Goal: Information Seeking & Learning: Understand process/instructions

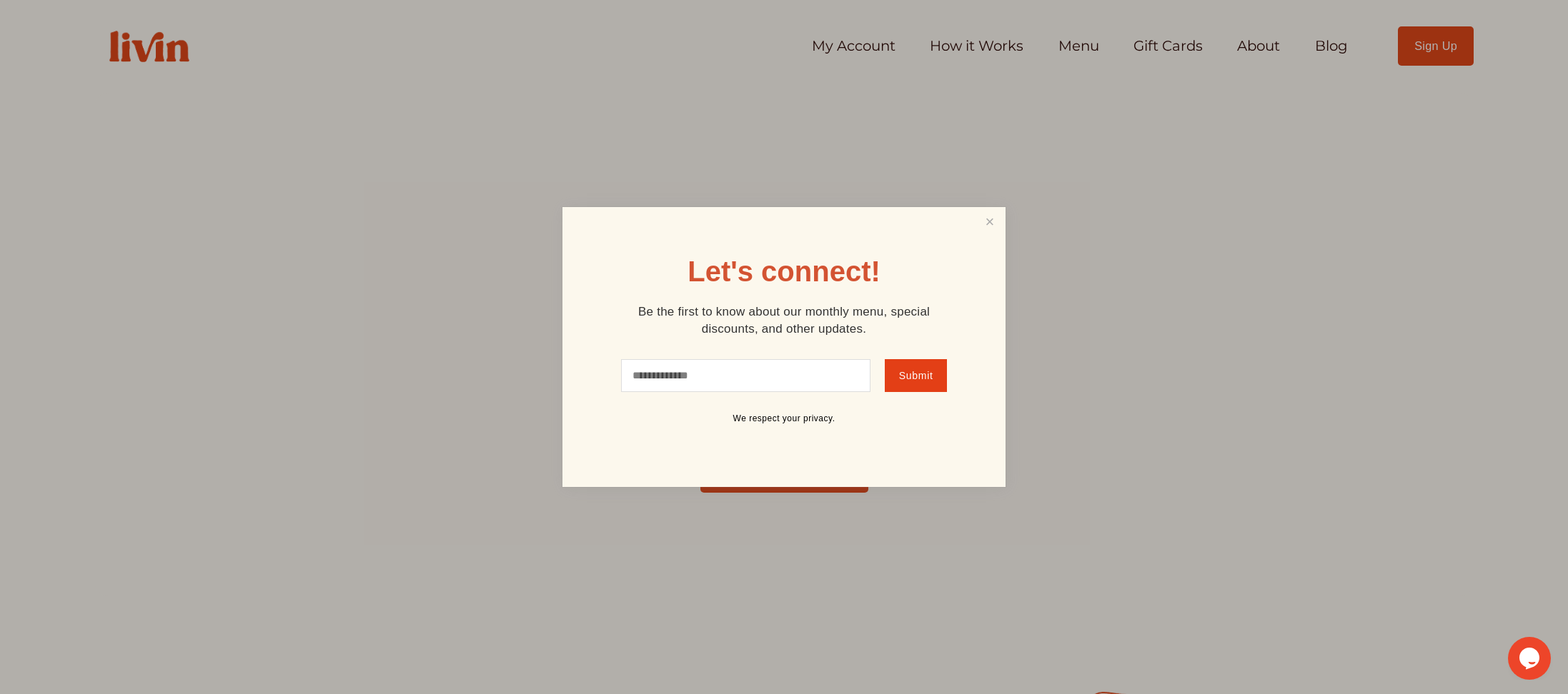
click at [847, 46] on div at bounding box center [784, 347] width 1568 height 694
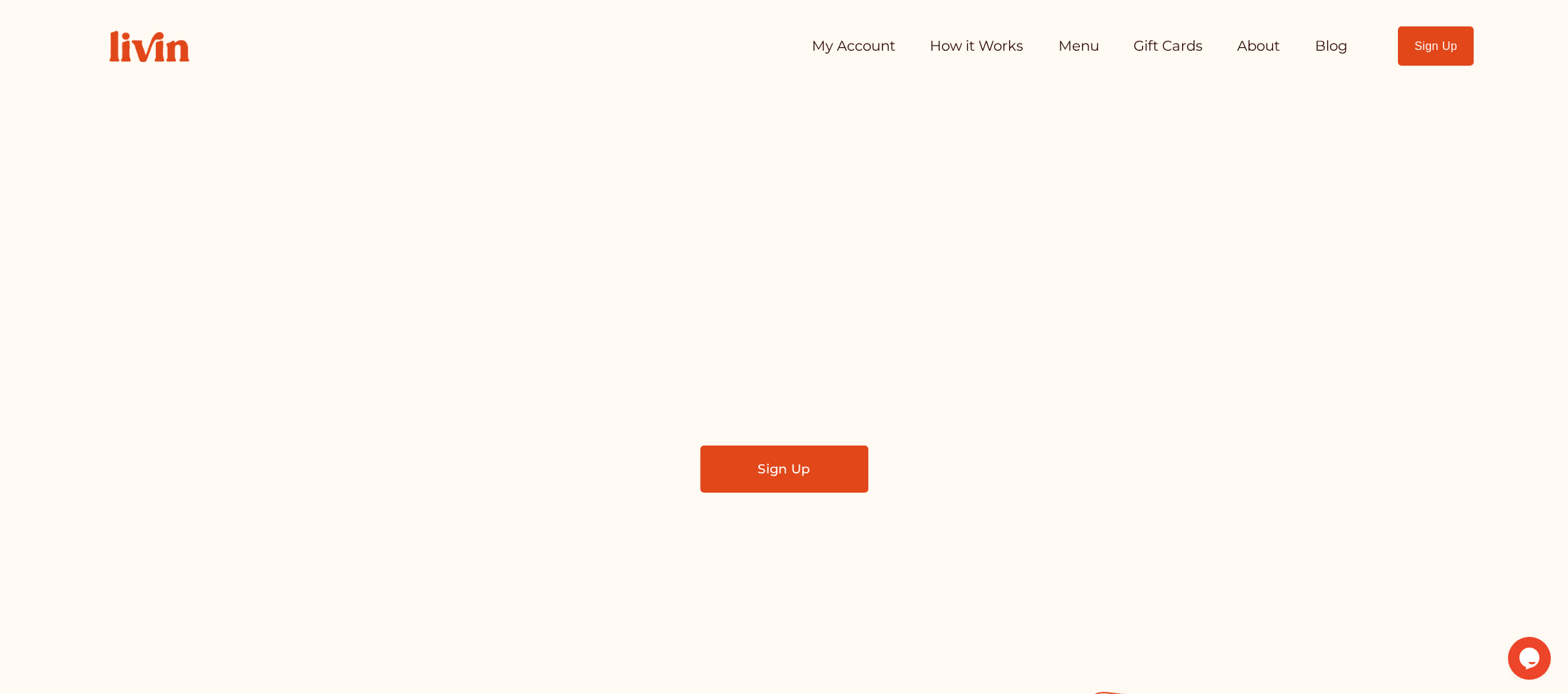
click at [847, 46] on link "My Account" at bounding box center [853, 46] width 83 height 28
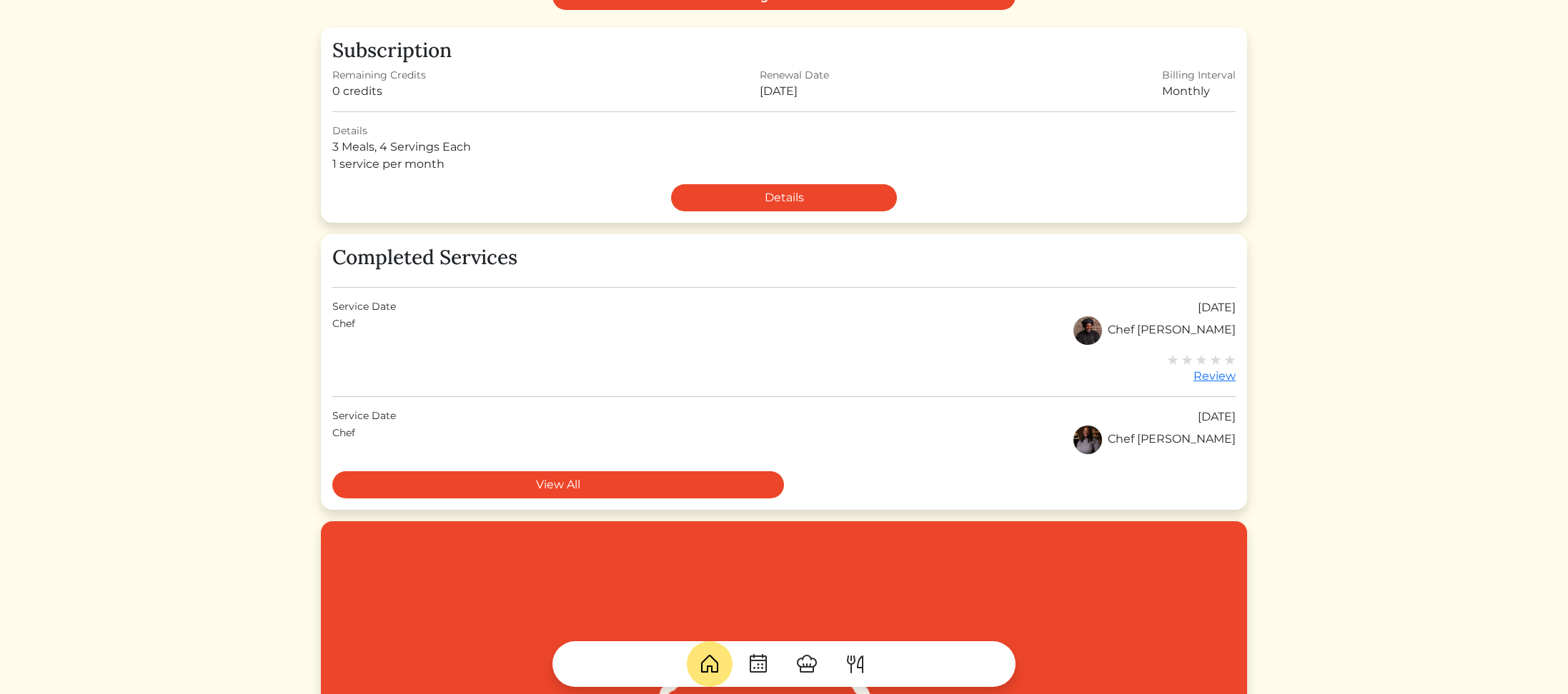
scroll to position [246, 0]
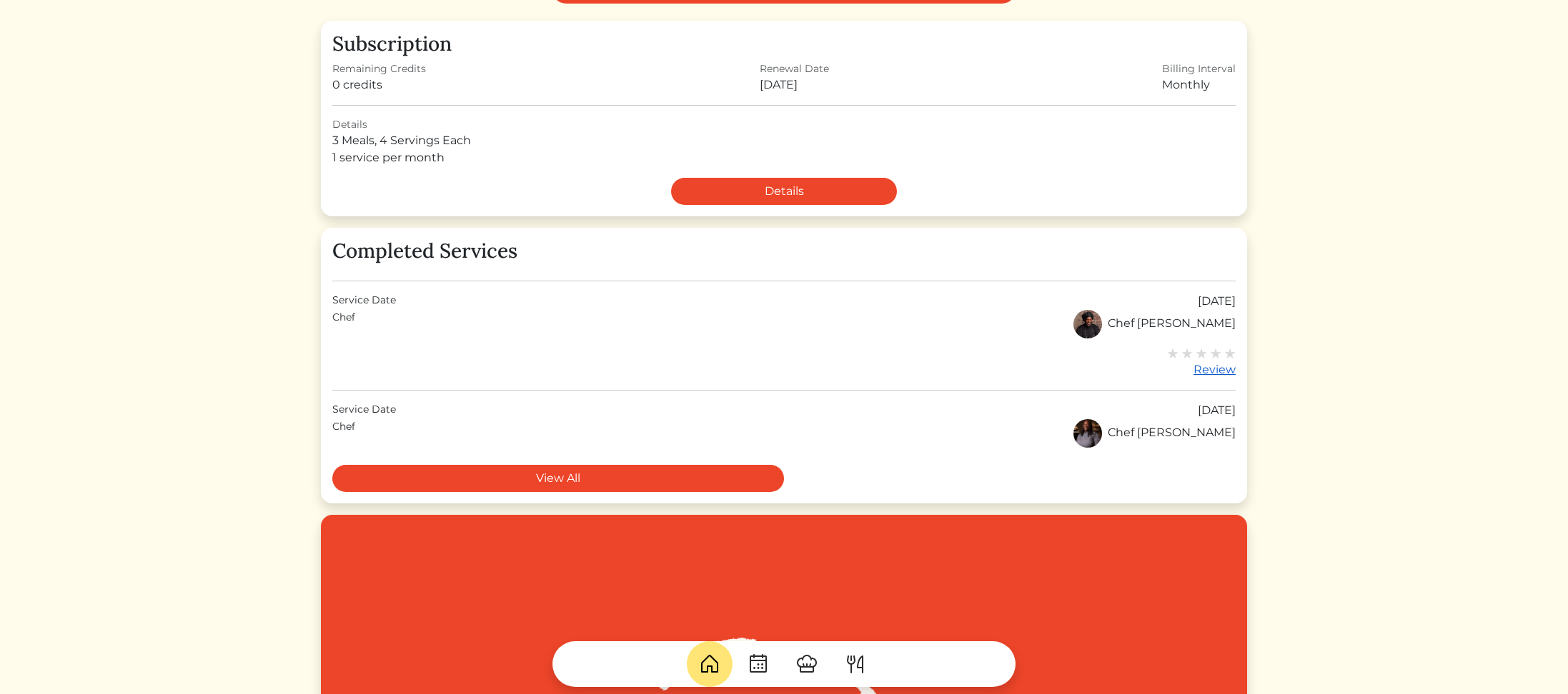
click at [1213, 372] on div "Review" at bounding box center [1201, 370] width 69 height 17
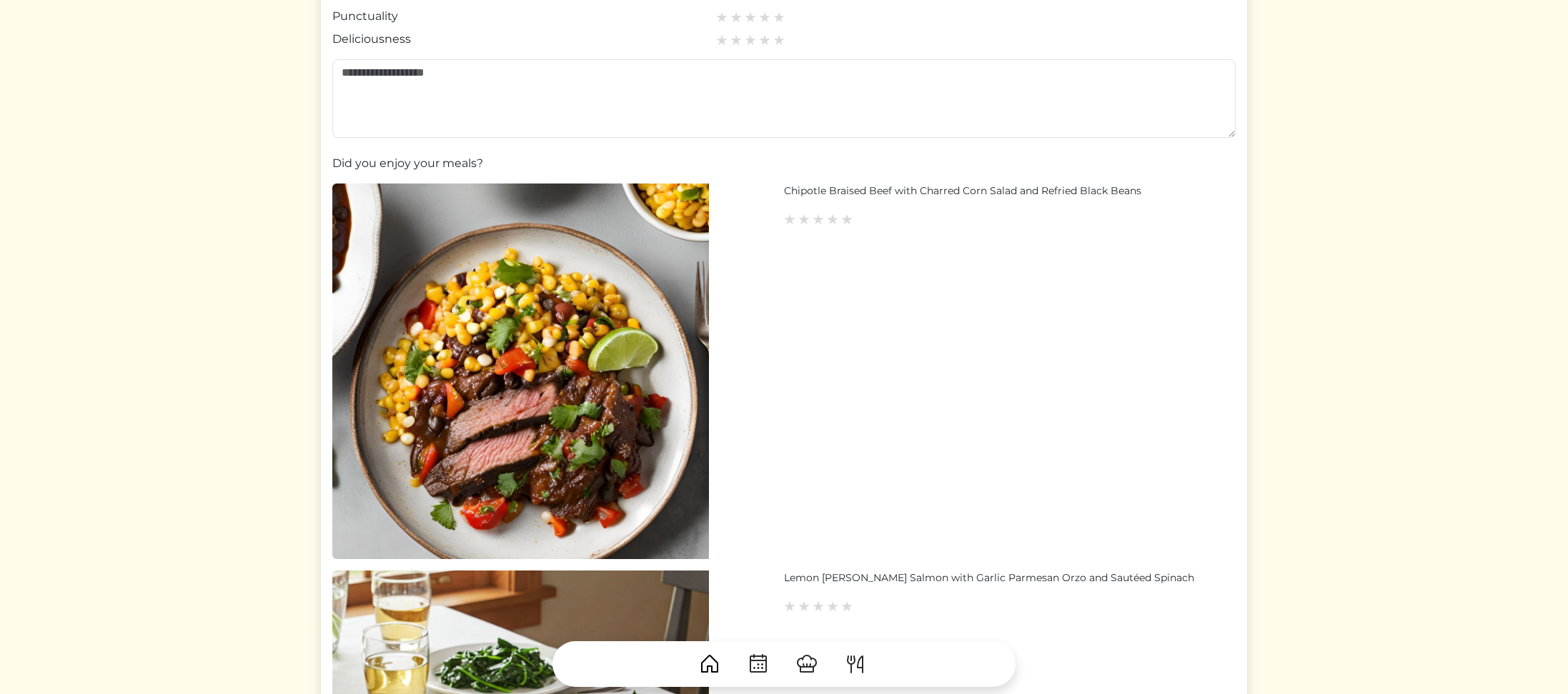
scroll to position [407, 0]
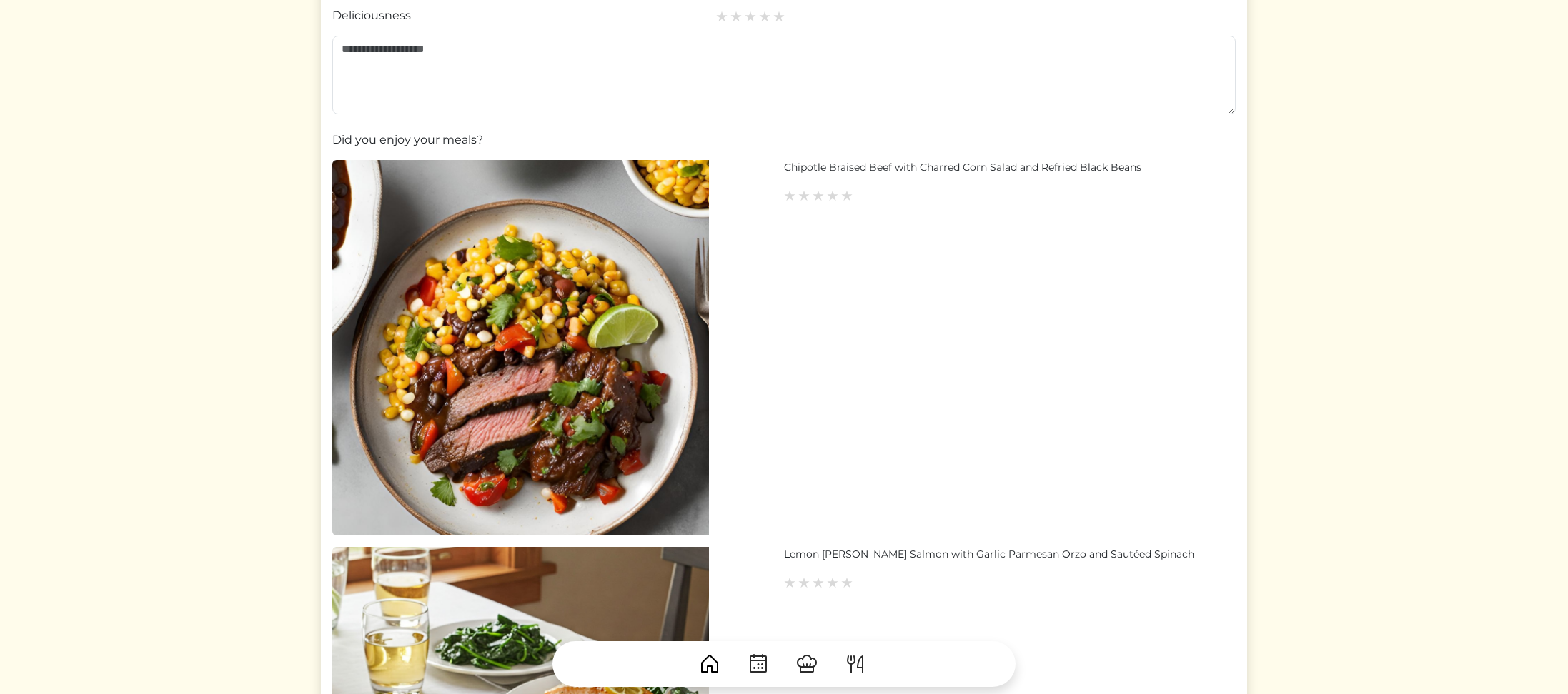
click at [656, 379] on img at bounding box center [521, 348] width 376 height 376
drag, startPoint x: 783, startPoint y: 167, endPoint x: 827, endPoint y: 166, distance: 44.0
click at [802, 166] on div "Chipotle Braised Beef with Charred Corn Salad and Refried Black Beans" at bounding box center [784, 348] width 903 height 376
drag, startPoint x: 842, startPoint y: 167, endPoint x: 906, endPoint y: 172, distance: 64.2
click at [842, 167] on div "Chipotle Braised Beef with Charred Corn Salad and Refried Black Beans" at bounding box center [1010, 167] width 452 height 15
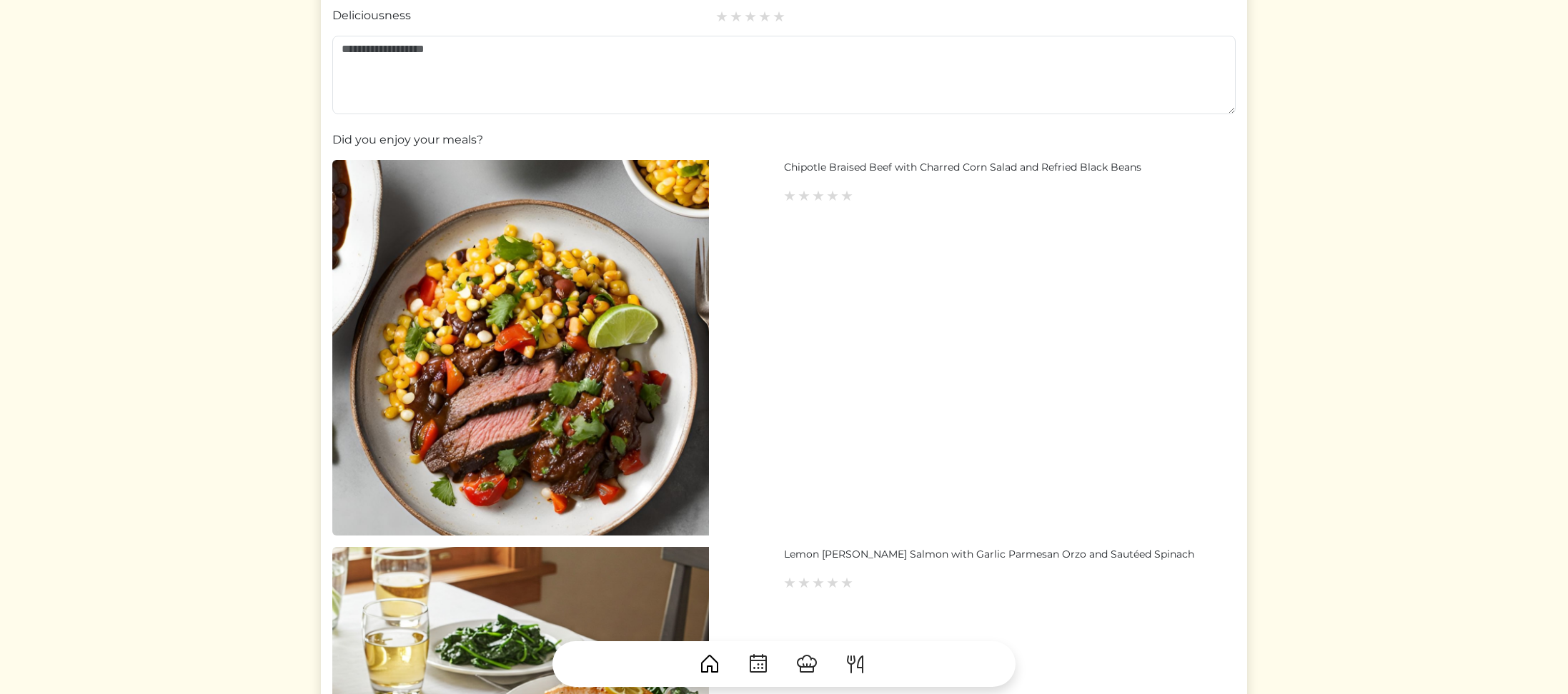
click at [925, 173] on div "Chipotle Braised Beef with Charred Corn Salad and Refried Black Beans" at bounding box center [1010, 167] width 452 height 15
drag, startPoint x: 1098, startPoint y: 172, endPoint x: 1109, endPoint y: 168, distance: 11.7
click at [1099, 172] on div "Chipotle Braised Beef with Charred Corn Salad and Refried Black Beans" at bounding box center [1010, 167] width 452 height 15
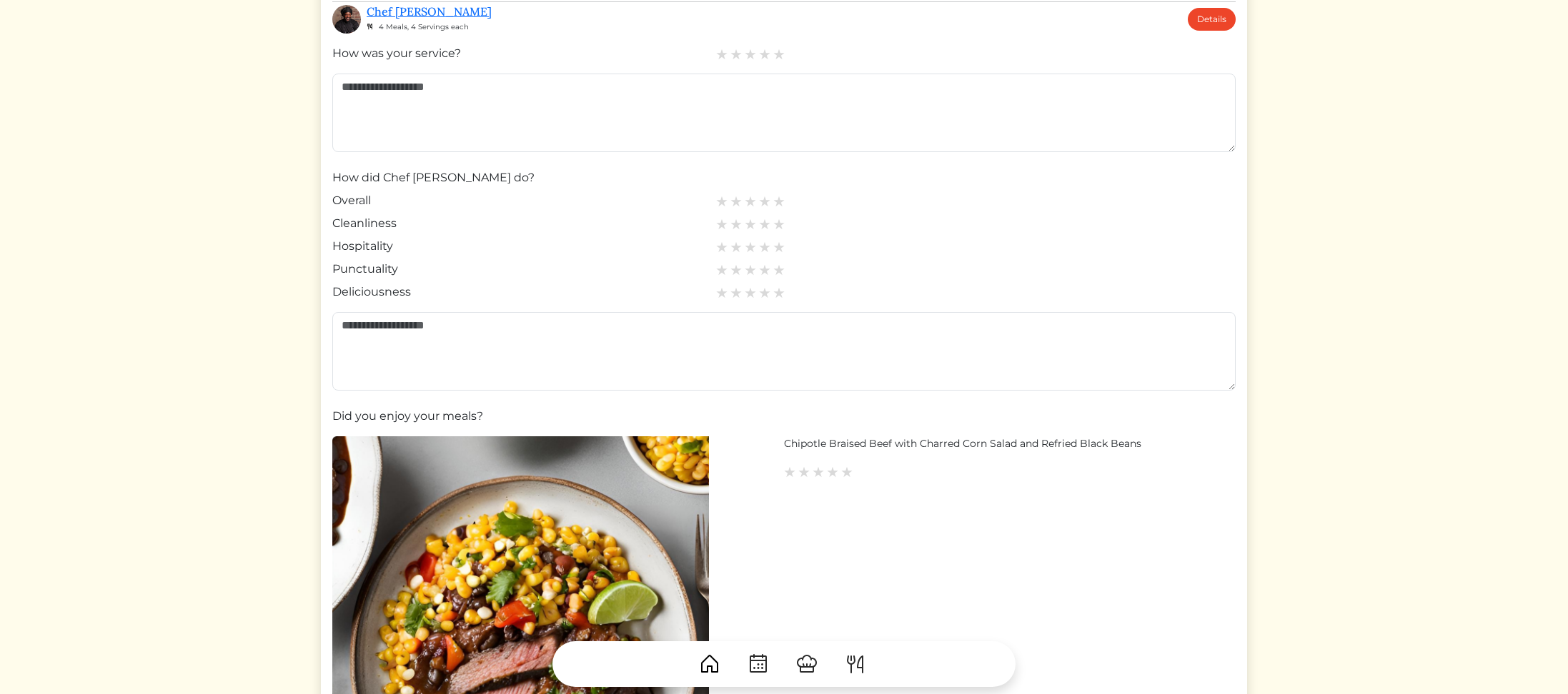
scroll to position [0, 0]
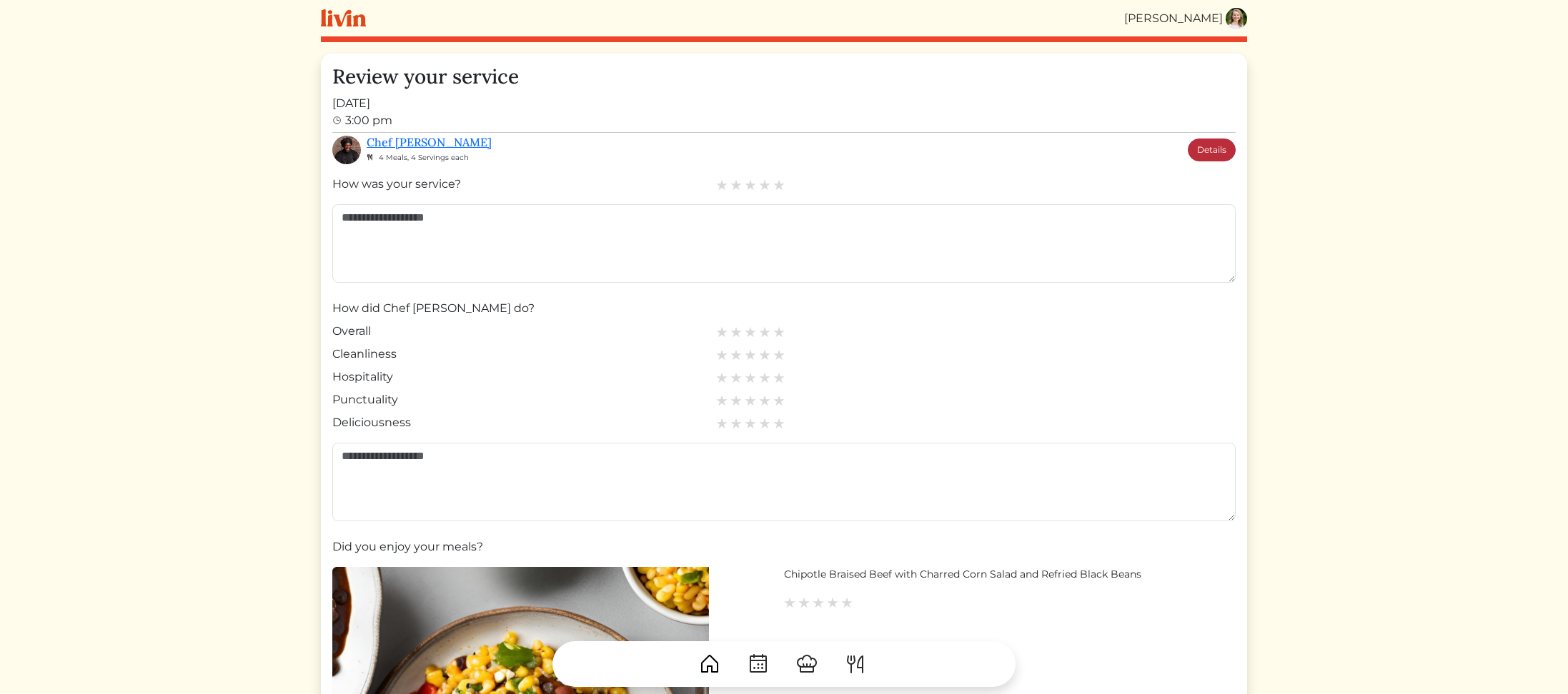
click at [1220, 149] on link "Details" at bounding box center [1211, 149] width 48 height 23
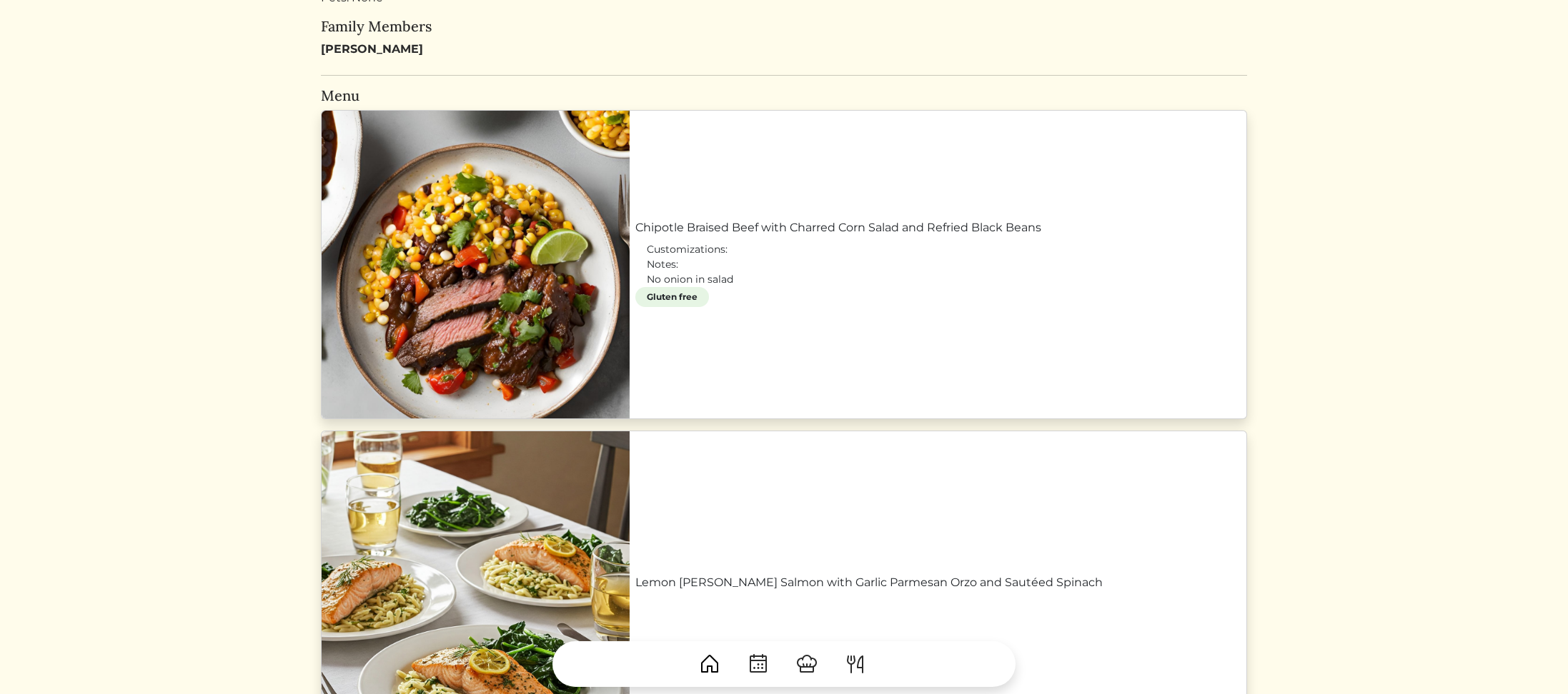
scroll to position [442, 0]
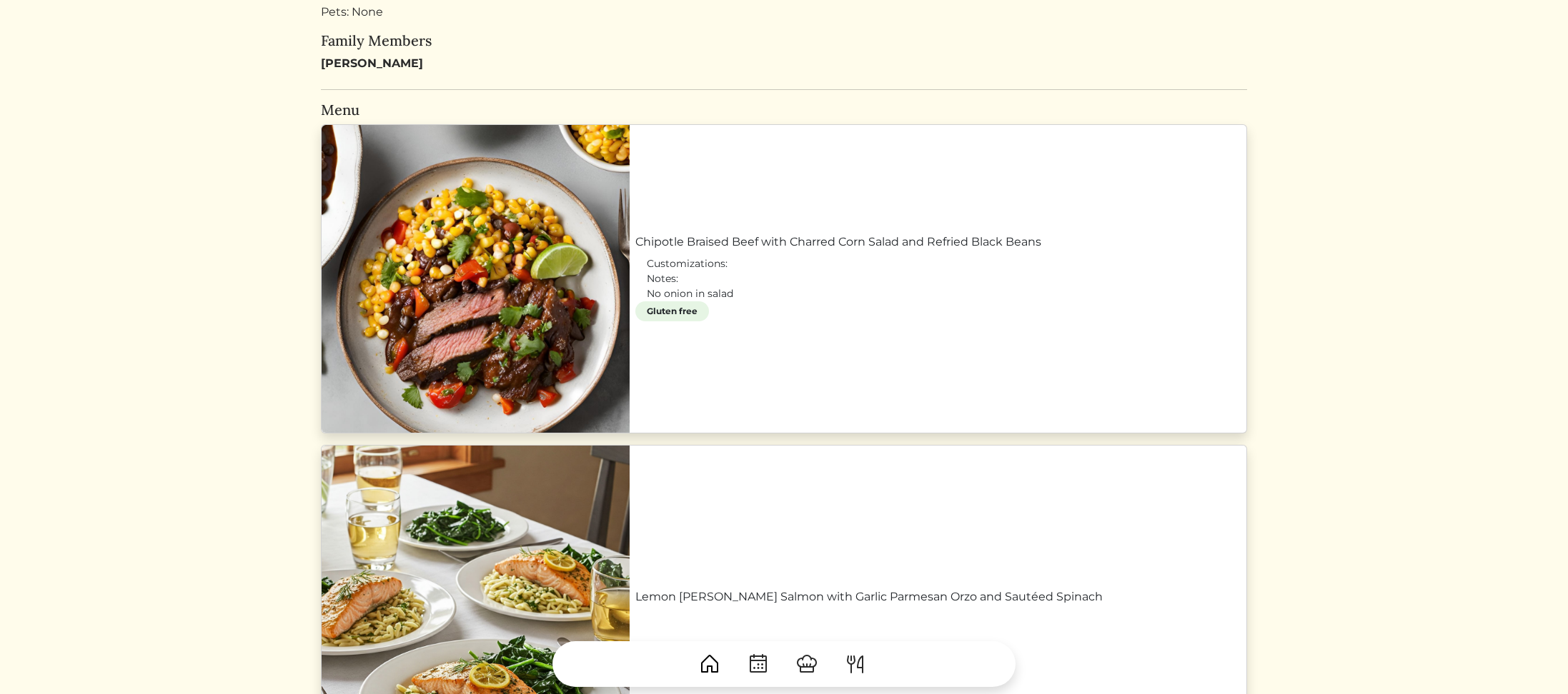
click at [721, 240] on link "Chipotle Braised Beef with Charred Corn Salad and Refried Black Beans" at bounding box center [937, 242] width 605 height 17
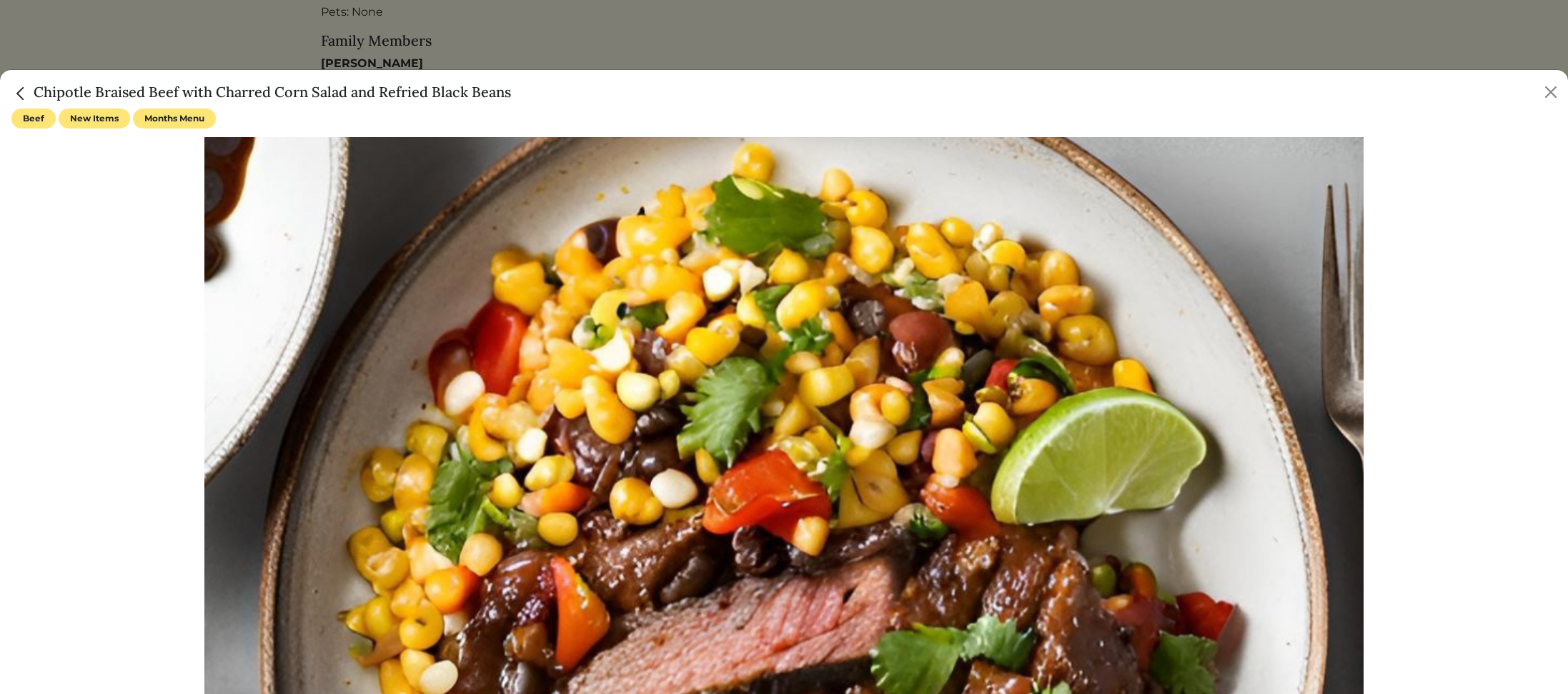
drag, startPoint x: 35, startPoint y: 91, endPoint x: 515, endPoint y: 93, distance: 480.0
click at [515, 93] on div "Chipotle Braised Beef with Charred Corn Salad and Refried Black Beans" at bounding box center [784, 88] width 1568 height 39
copy h5 "Chipotle Braised Beef with Charred Corn Salad and Refried Black Beans"
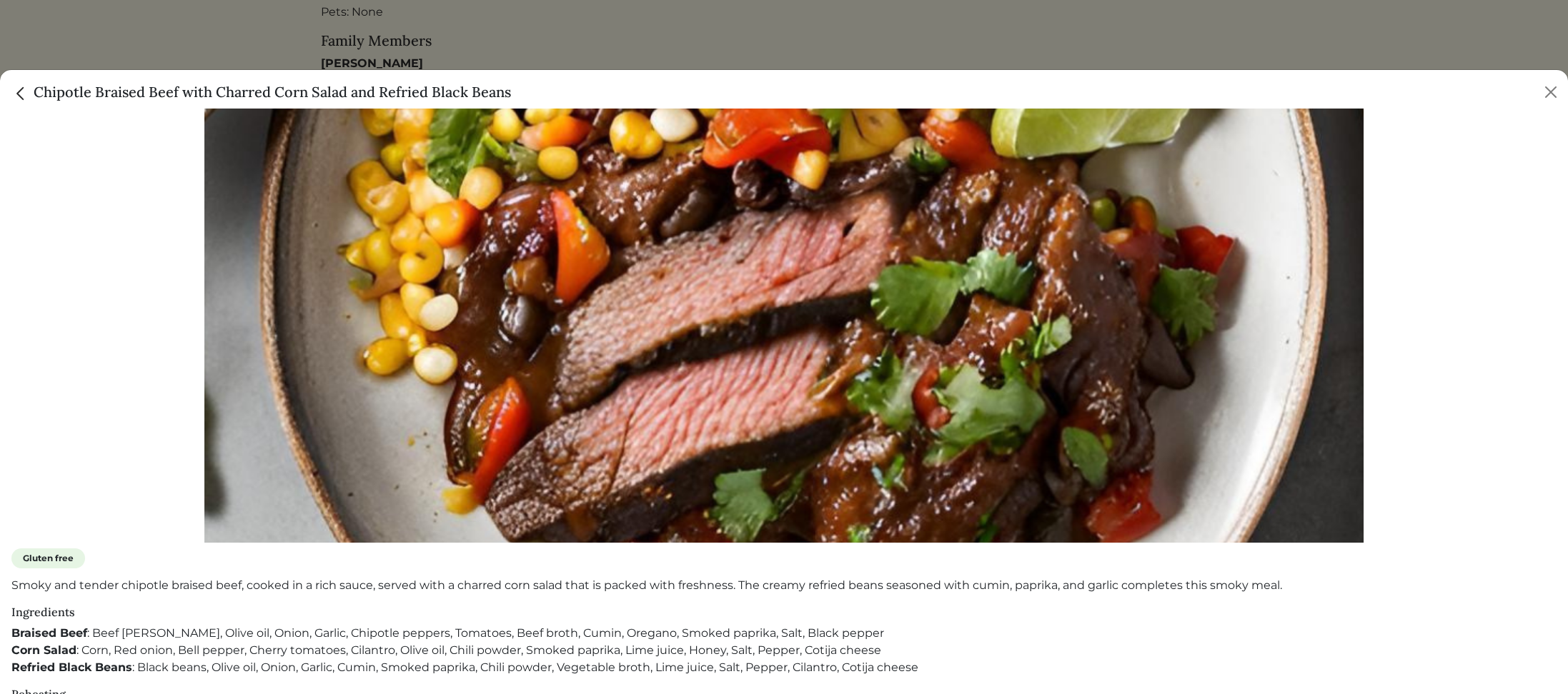
scroll to position [419, 0]
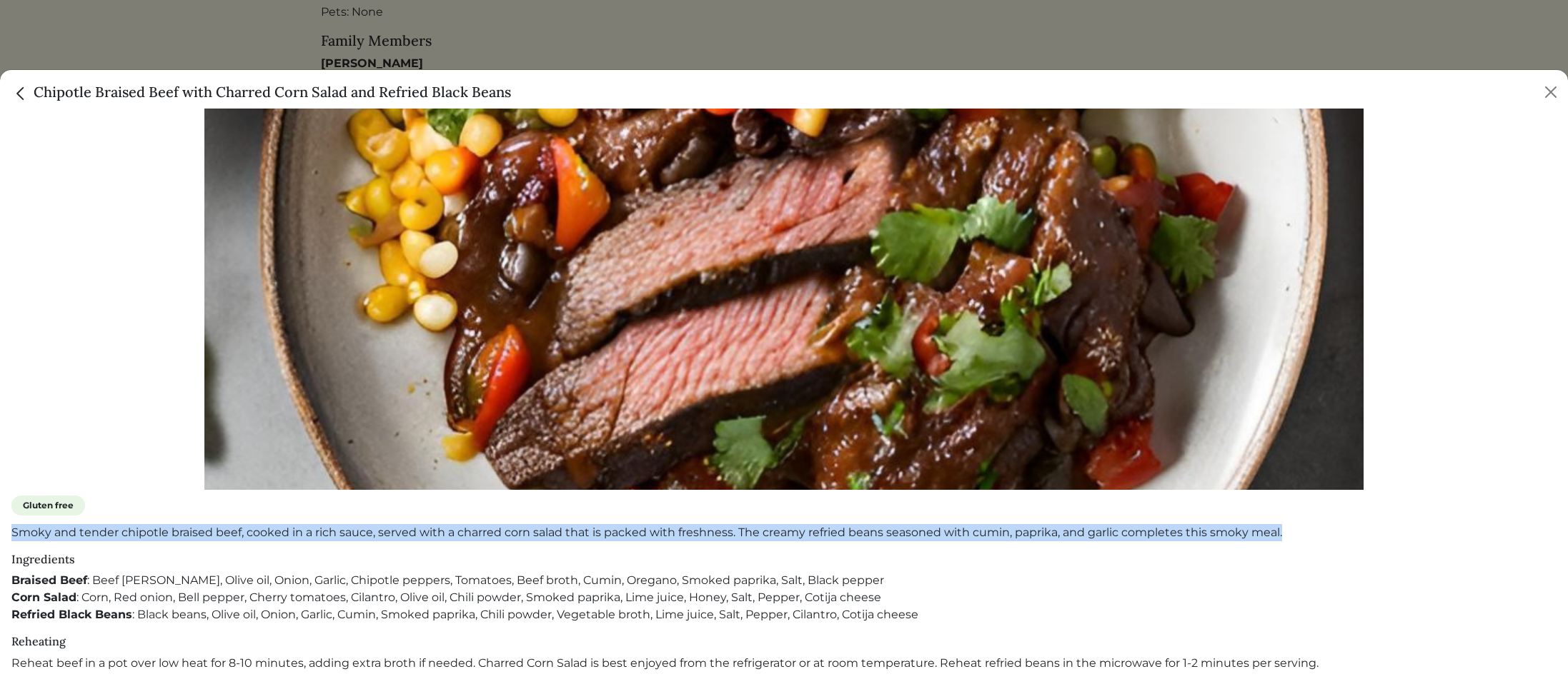
drag, startPoint x: 11, startPoint y: 533, endPoint x: 1300, endPoint y: 531, distance: 1289.0
click at [1300, 531] on p "Smoky and tender chipotle braised beef, cooked in a rich sauce, served with a c…" at bounding box center [784, 533] width 1545 height 17
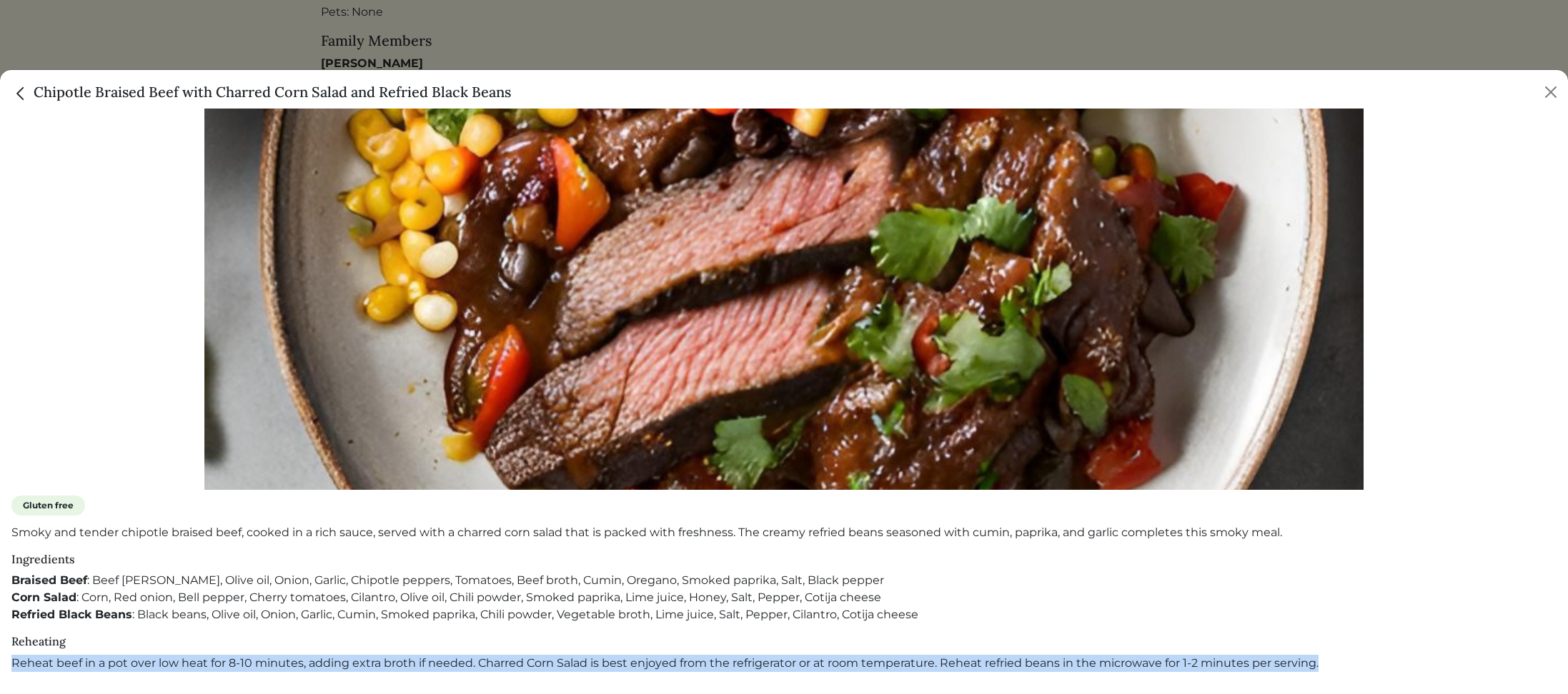
drag, startPoint x: 13, startPoint y: 663, endPoint x: 1322, endPoint y: 667, distance: 1309.0
click at [1321, 667] on p "Reheat beef in a pot over low heat for 8-10 minutes, adding extra broth if need…" at bounding box center [784, 664] width 1545 height 17
copy p "Reheat beef in a pot over low heat for 8-10 minutes, adding extra broth if need…"
click at [26, 93] on img "Close" at bounding box center [21, 94] width 19 height 19
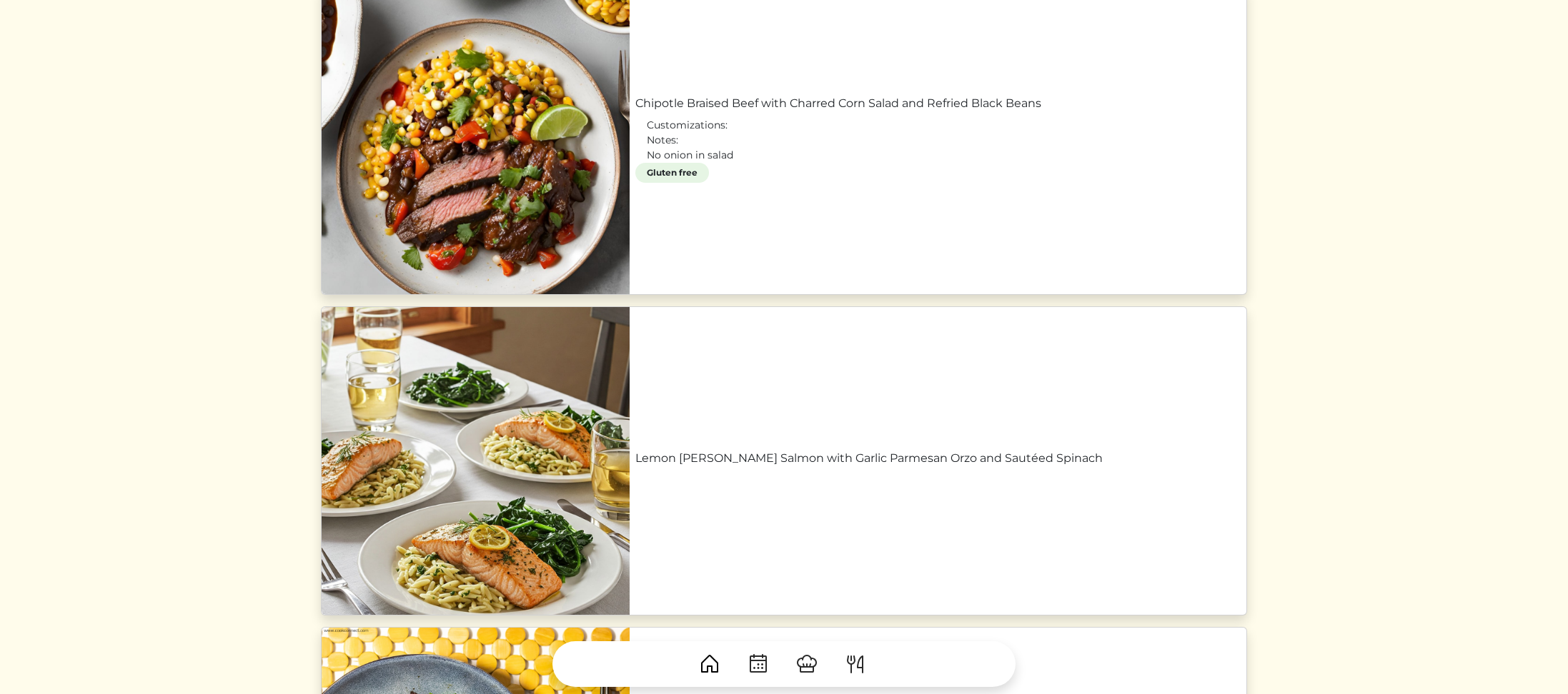
scroll to position [594, 0]
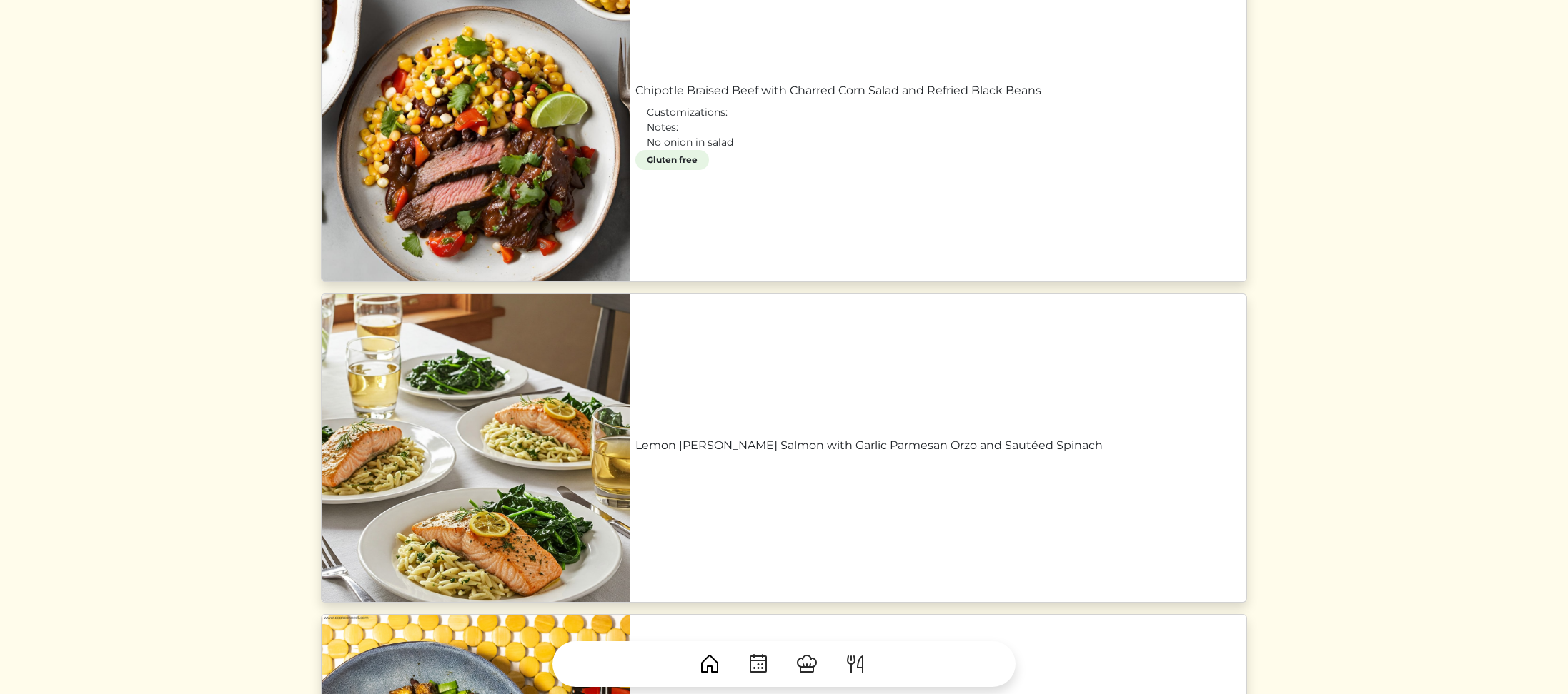
click at [635, 441] on link "Lemon [PERSON_NAME] Salmon with Garlic Parmesan Orzo and Sautéed Spinach" at bounding box center [937, 446] width 605 height 17
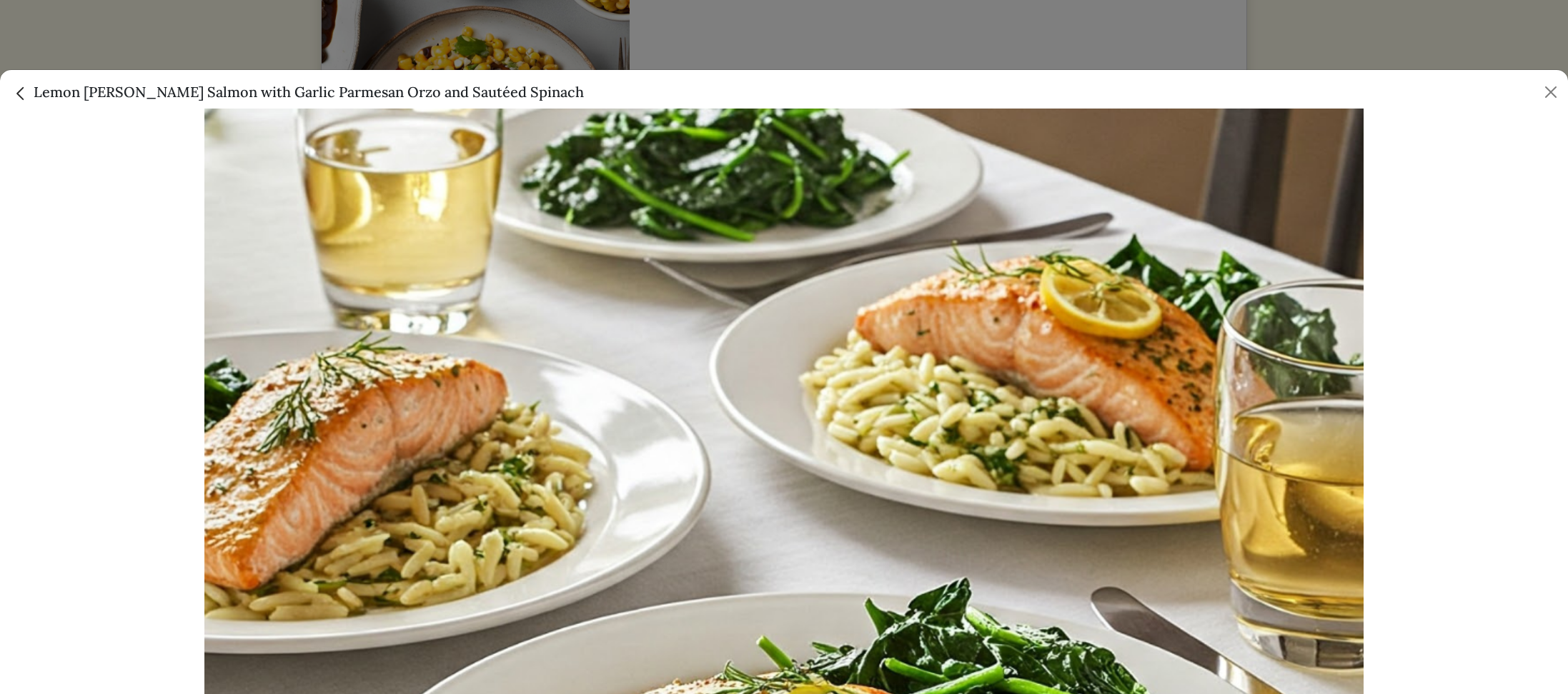
scroll to position [90, 0]
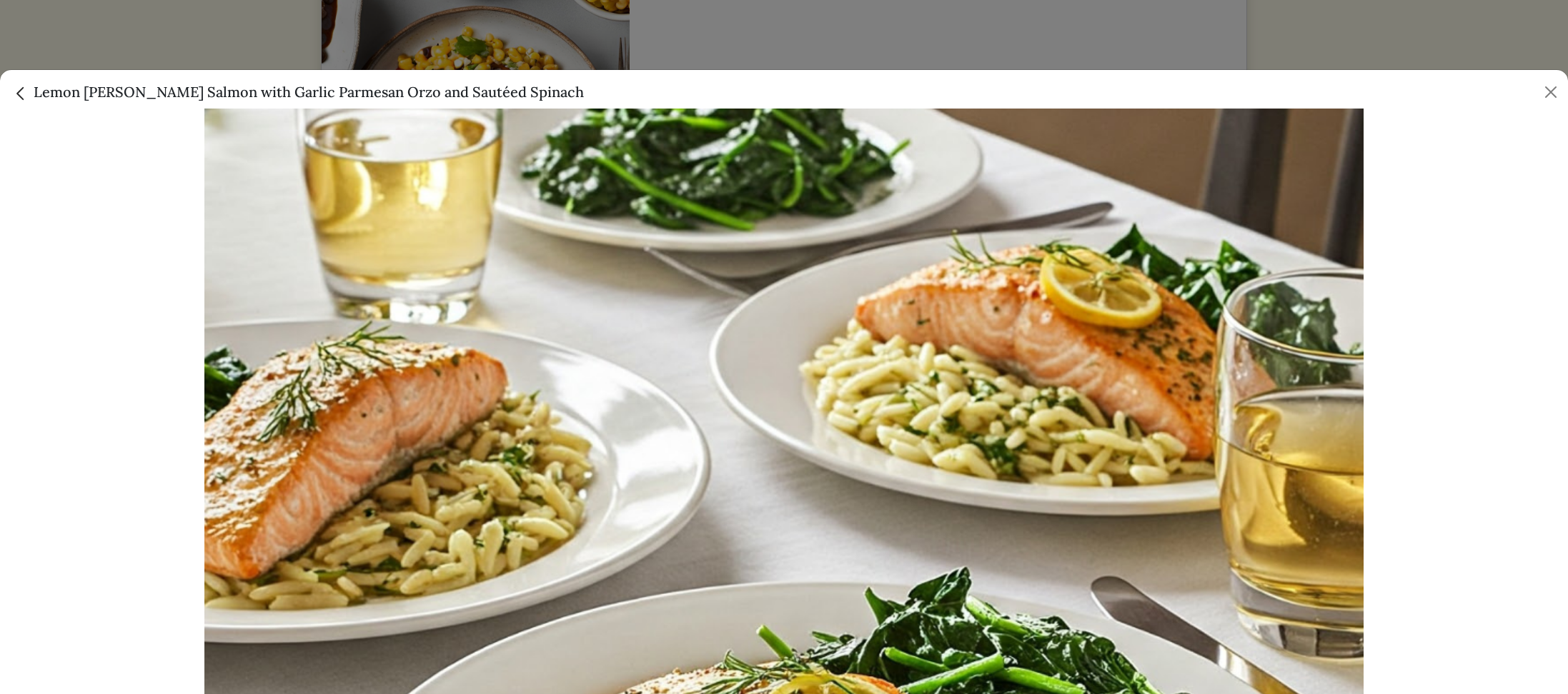
drag, startPoint x: 35, startPoint y: 90, endPoint x: 579, endPoint y: 102, distance: 544.1
click at [579, 102] on div "Lemon [PERSON_NAME] Salmon with Garlic Parmesan Orzo and Sautéed Spinach" at bounding box center [784, 88] width 1568 height 39
copy h5 "Lemon [PERSON_NAME] Salmon with Garlic Parmesan Orzo and Sautéed Spinach"
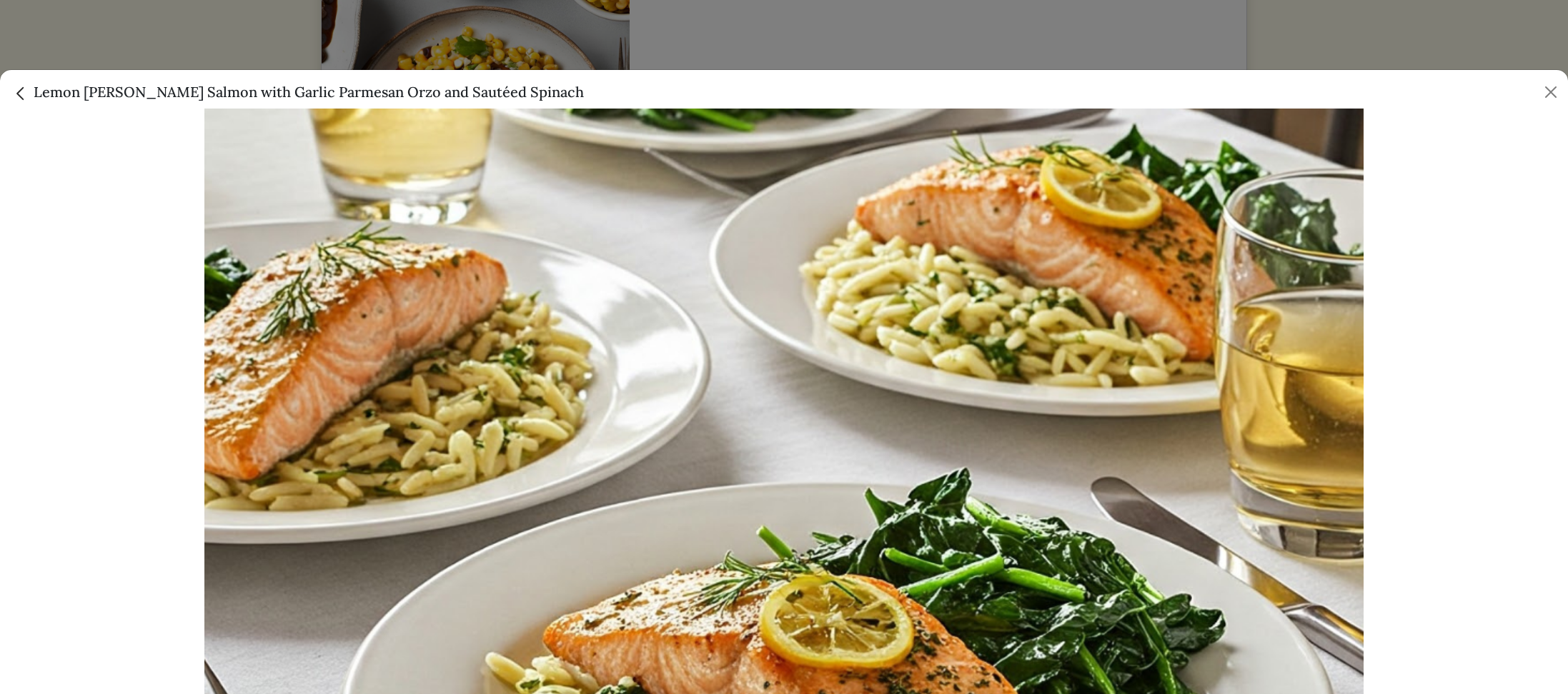
scroll to position [391, 0]
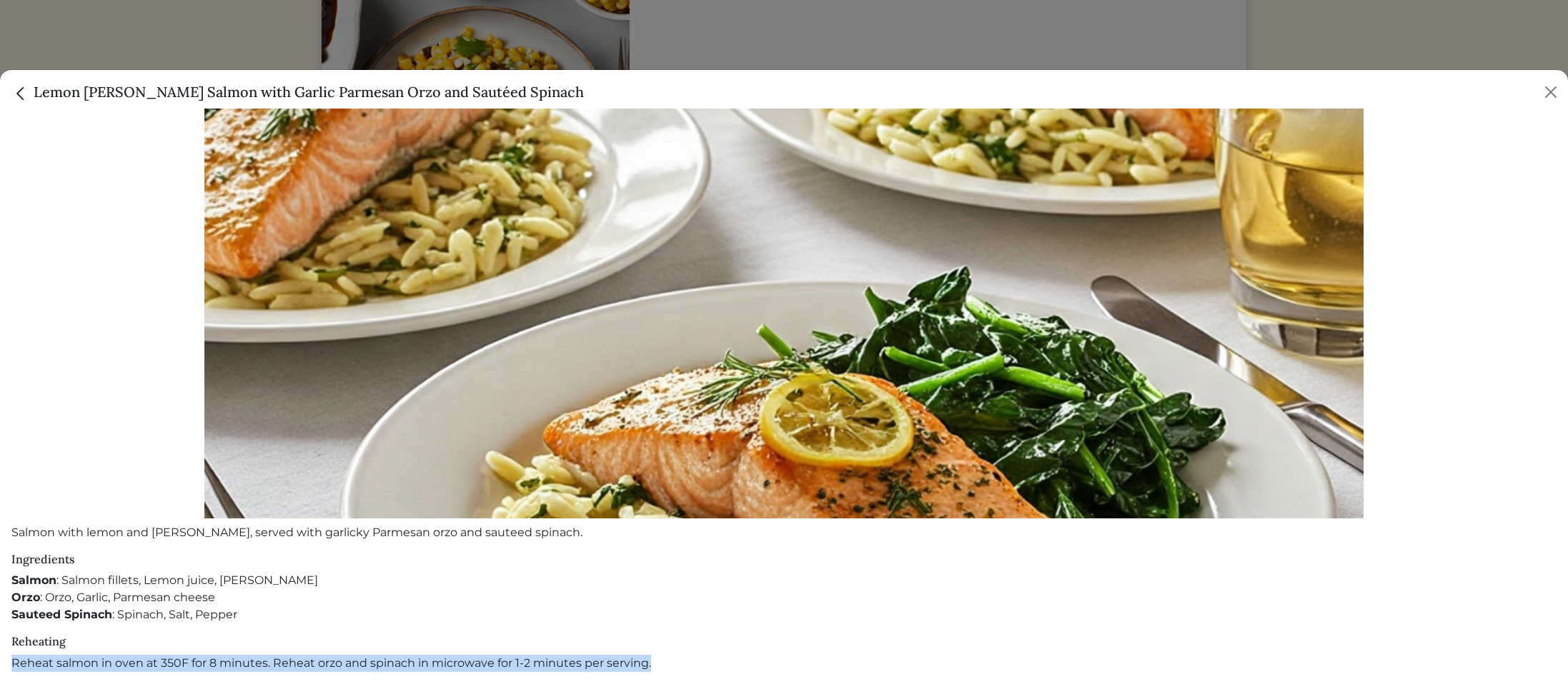
drag, startPoint x: 12, startPoint y: 665, endPoint x: 654, endPoint y: 669, distance: 642.0
click at [654, 669] on p "Reheat salmon in oven at 350F for 8 minutes. Reheat orzo and spinach in microwa…" at bounding box center [784, 664] width 1545 height 17
copy p "Reheat salmon in oven at 350F for 8 minutes. Reheat orzo and spinach in microwa…"
click at [26, 94] on img "Close" at bounding box center [21, 94] width 19 height 19
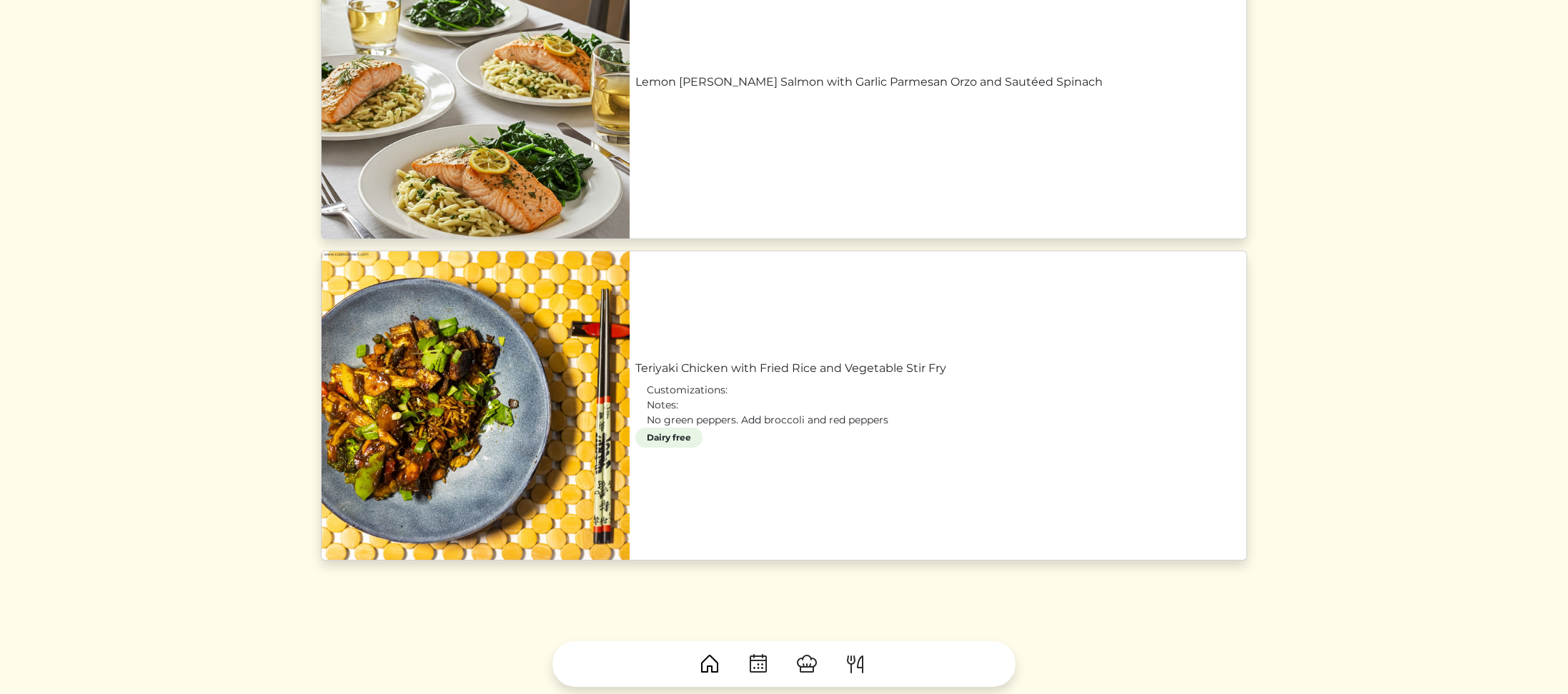
scroll to position [969, 0]
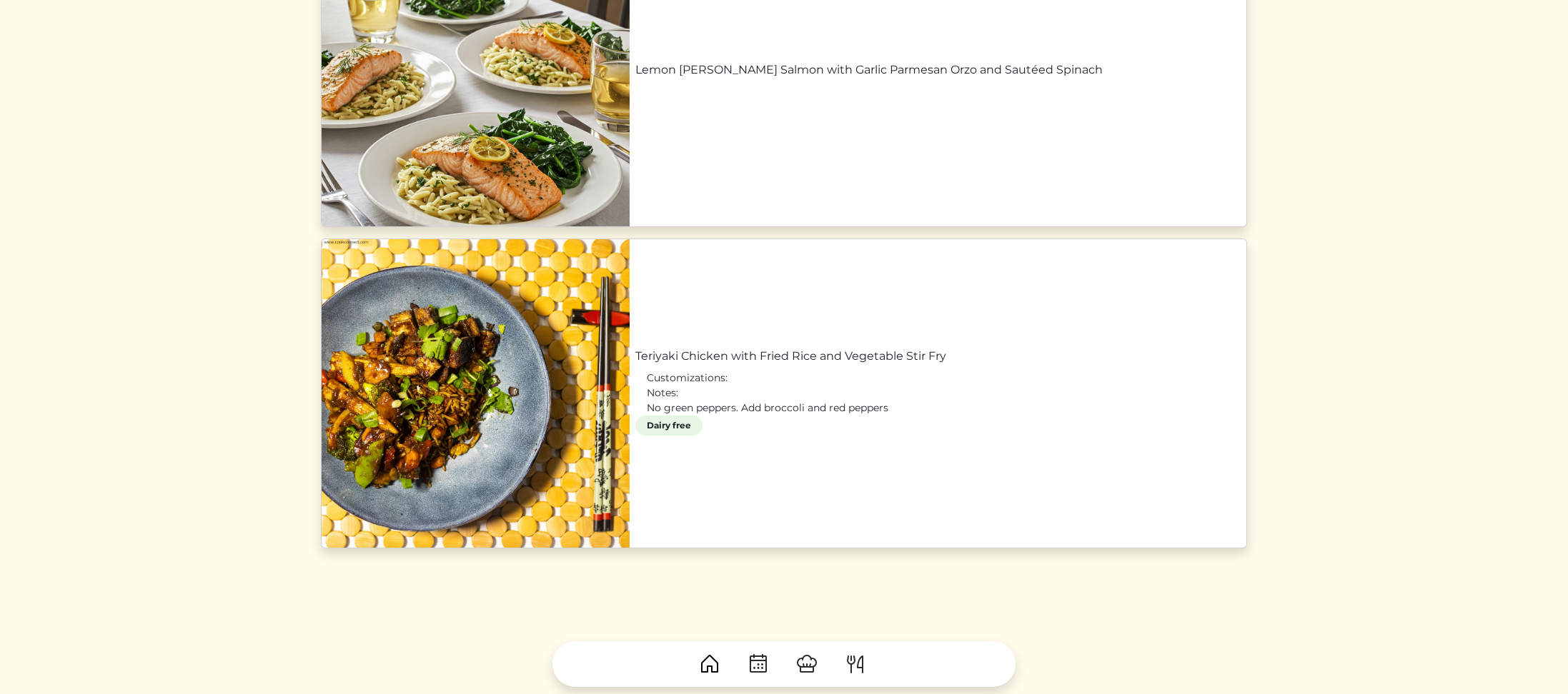
click at [635, 351] on link "Teriyaki Chicken with Fried Rice and Vegetable Stir Fry" at bounding box center [937, 356] width 605 height 17
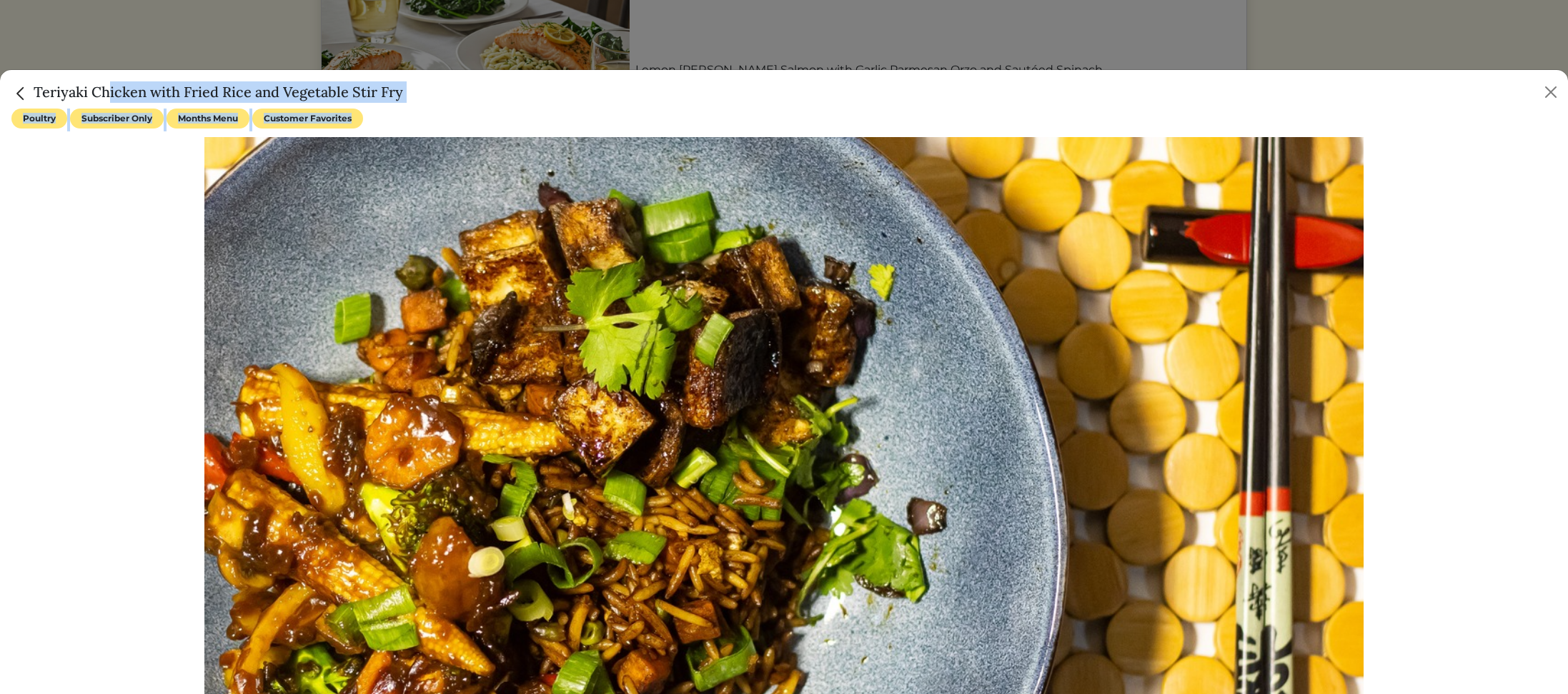
drag, startPoint x: 36, startPoint y: 89, endPoint x: 483, endPoint y: 113, distance: 447.6
click at [483, 113] on div "Teriyaki Chicken with Fried Rice and Vegetable Stir Fry Poultry Subscriber Only…" at bounding box center [784, 382] width 1568 height 625
click at [484, 103] on div "Teriyaki Chicken with Fried Rice and Vegetable Stir Fry" at bounding box center [784, 88] width 1568 height 39
drag, startPoint x: 34, startPoint y: 90, endPoint x: 410, endPoint y: 93, distance: 376.0
click at [410, 93] on div "Teriyaki Chicken with Fried Rice and Vegetable Stir Fry" at bounding box center [784, 88] width 1568 height 39
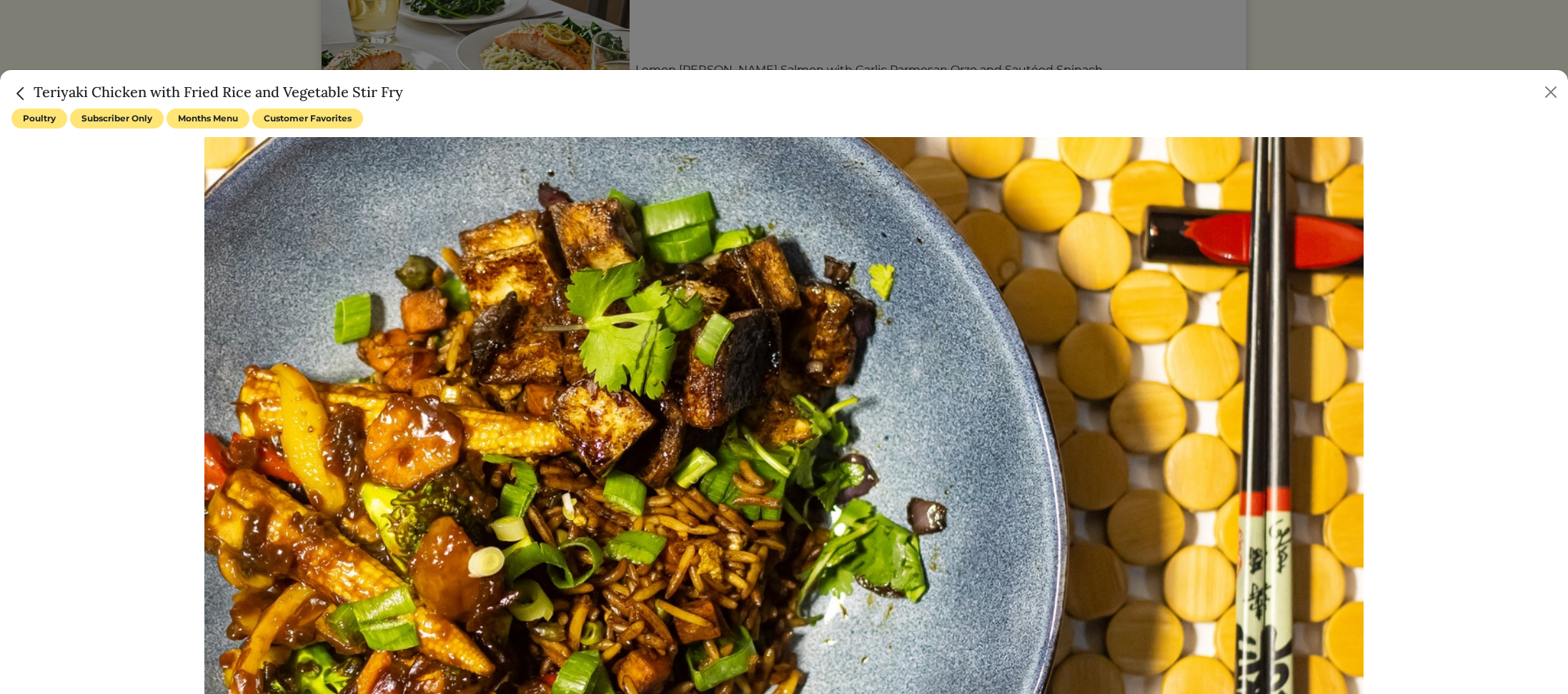
copy h5 "Teriyaki Chicken with Fried Rice and Vegetable Stir Fry"
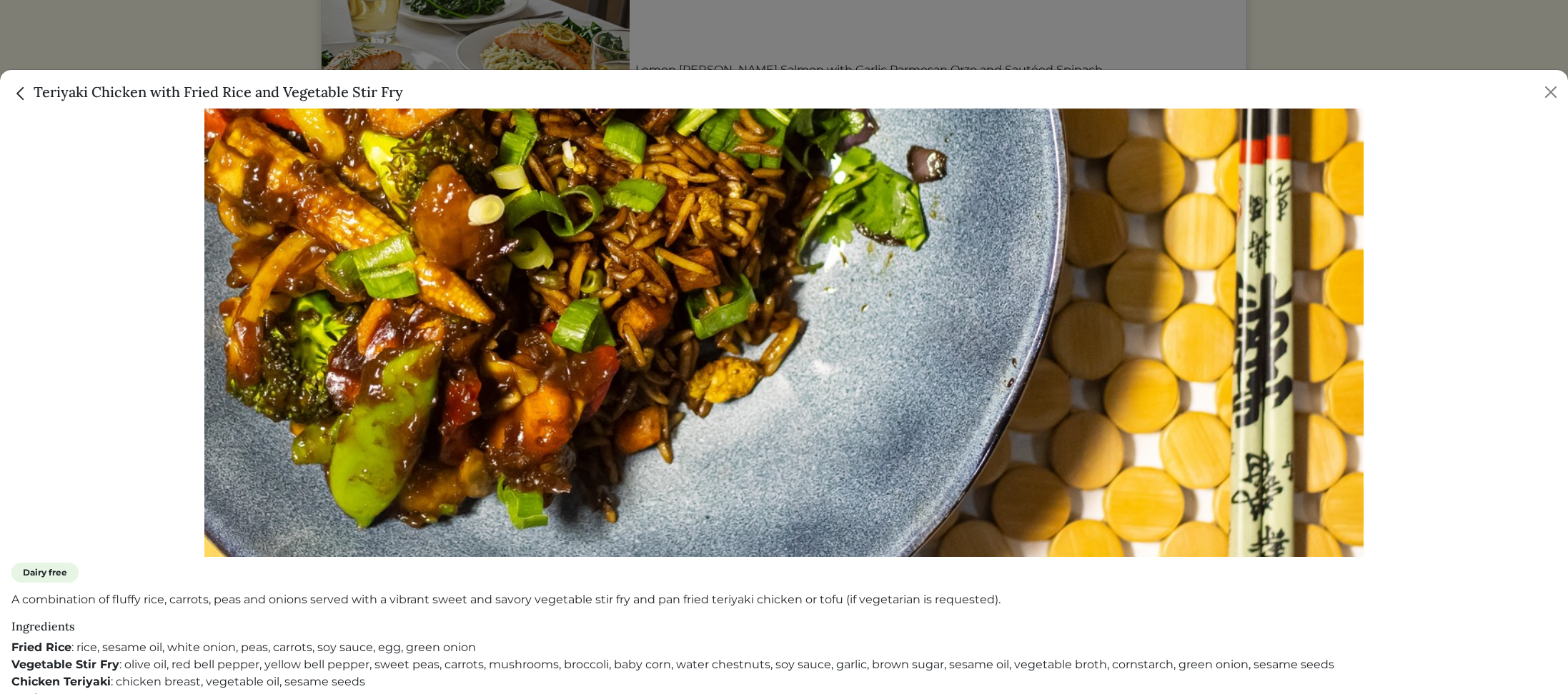
scroll to position [471, 0]
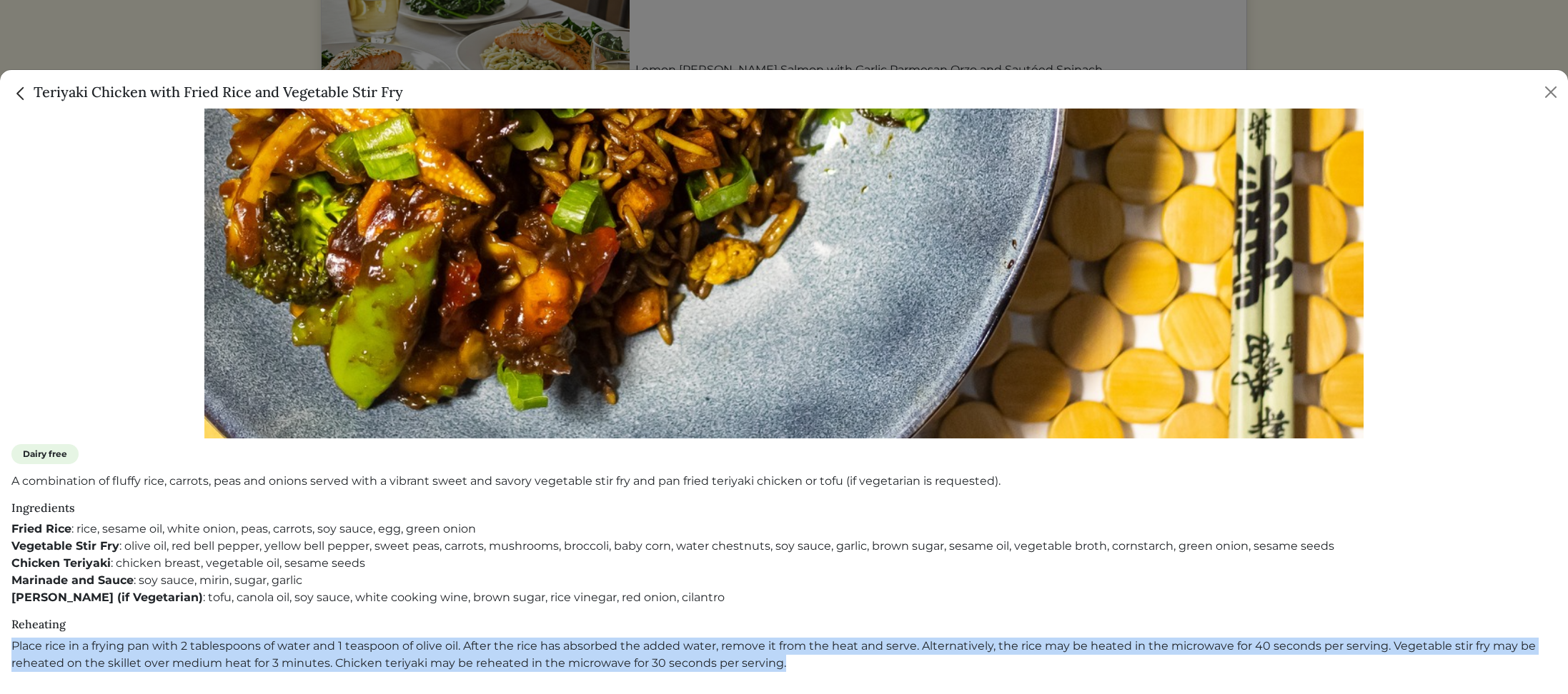
drag, startPoint x: 16, startPoint y: 645, endPoint x: 826, endPoint y: 662, distance: 810.2
click at [826, 662] on p "Place rice in a frying pan with 2 tablespoons of water and 1 teaspoon of olive …" at bounding box center [784, 655] width 1545 height 34
copy p "Place rice in a frying pan with 2 tablespoons of water and 1 teaspoon of olive …"
